Goal: Transaction & Acquisition: Purchase product/service

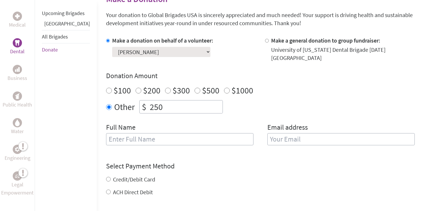
scroll to position [135, 0]
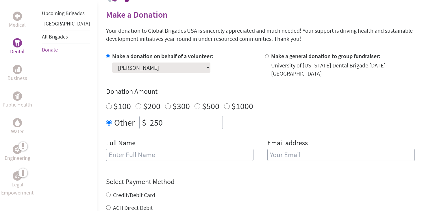
click at [189, 150] on input "text" at bounding box center [179, 154] width 147 height 12
type input "[PERSON_NAME]"
click at [337, 148] on input "email" at bounding box center [340, 154] width 147 height 12
type input "[EMAIL_ADDRESS][DOMAIN_NAME]"
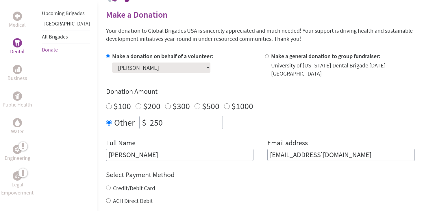
click at [338, 173] on h4 "Select Payment Method" at bounding box center [260, 174] width 308 height 9
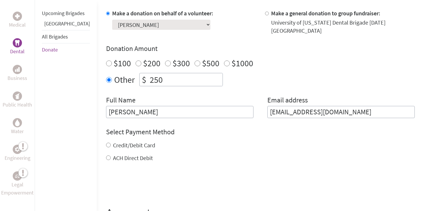
scroll to position [182, 0]
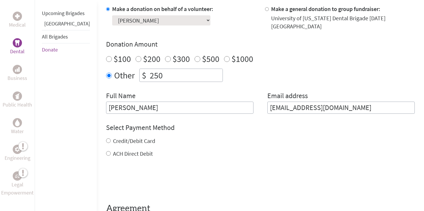
click at [124, 137] on label "Credit/Debit Card" at bounding box center [134, 140] width 42 height 7
click at [111, 138] on input "Credit/Debit Card" at bounding box center [108, 140] width 5 height 5
radio input "true"
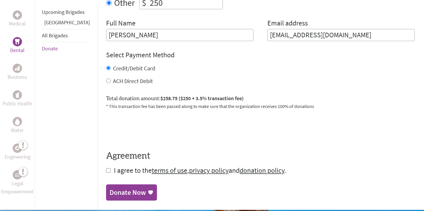
scroll to position [255, 0]
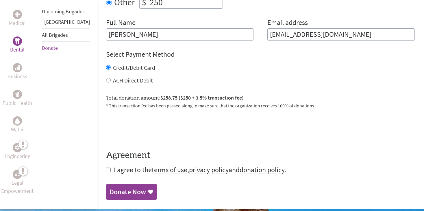
click at [106, 168] on form "Make a donation on behalf of a volunteer: Select a volunteer... [PERSON_NAME] […" at bounding box center [260, 53] width 308 height 242
click at [106, 167] on input "checkbox" at bounding box center [108, 169] width 5 height 5
checkbox input "true"
click at [109, 187] on div "Donate Now" at bounding box center [127, 191] width 36 height 9
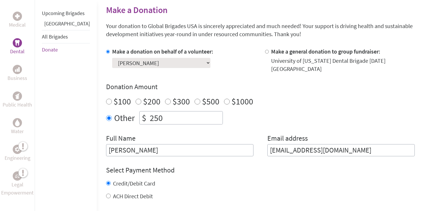
scroll to position [154, 0]
